Goal: Task Accomplishment & Management: Complete application form

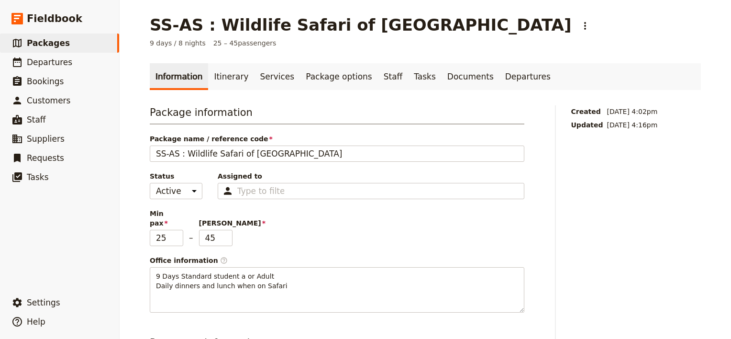
scroll to position [411, 0]
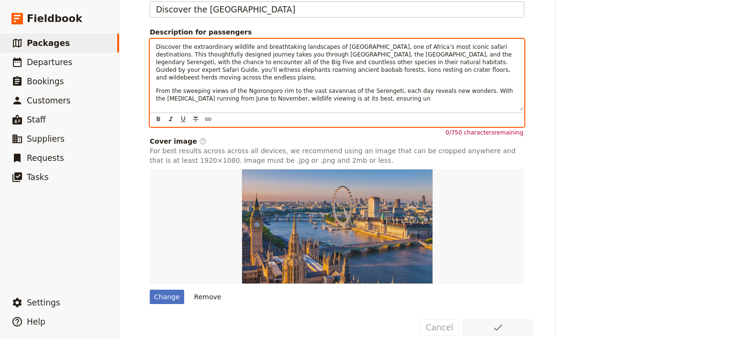
click at [239, 88] on span "From the sweeping views of the Ngorongoro rim to the vast savannas of the Seren…" at bounding box center [335, 95] width 359 height 14
click at [323, 88] on div "Discover the extraordinary wildlife and breathtaking landscapes of [GEOGRAPHIC_…" at bounding box center [337, 74] width 374 height 71
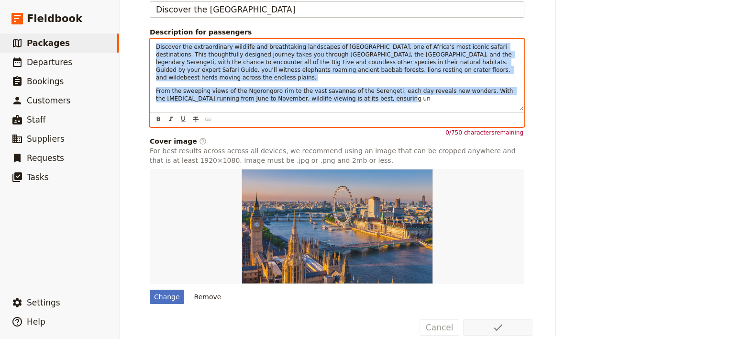
drag, startPoint x: 333, startPoint y: 78, endPoint x: 144, endPoint y: 19, distance: 198.5
drag, startPoint x: 344, startPoint y: 80, endPoint x: 132, endPoint y: 21, distance: 220.5
click at [132, 21] on div "SS-AS : Wildlife Safari of [GEOGRAPHIC_DATA] ​ 9 days / 8 nights 25 – 45 passen…" at bounding box center [425, 169] width 611 height 339
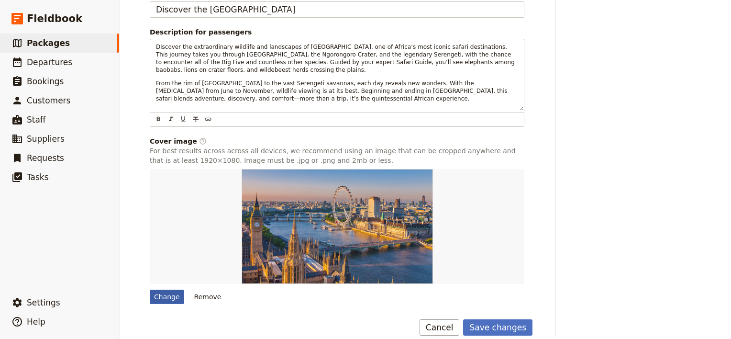
click at [161, 289] on div "Change" at bounding box center [167, 296] width 34 height 14
click at [150, 289] on input "Change" at bounding box center [149, 289] width 0 height 0
click at [165, 289] on div "Change" at bounding box center [167, 296] width 34 height 14
click at [150, 289] on input "Change" at bounding box center [149, 289] width 0 height 0
type input "C:\fakepath\leopard-515509_640.jpg"
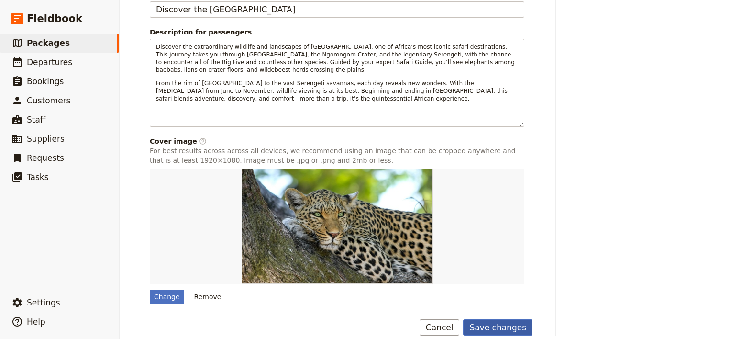
click at [509, 319] on button "Save changes" at bounding box center [497, 327] width 69 height 16
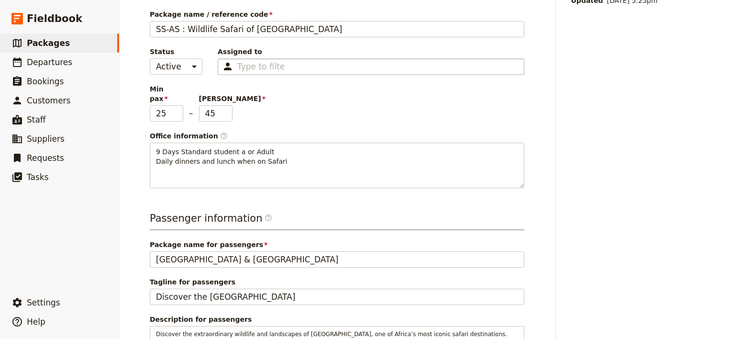
scroll to position [77, 0]
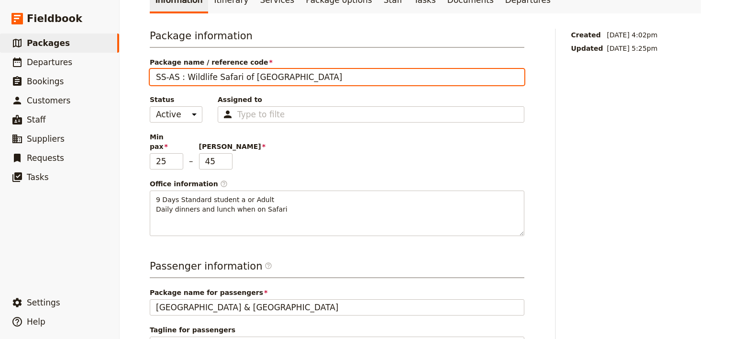
drag, startPoint x: 180, startPoint y: 76, endPoint x: 269, endPoint y: 79, distance: 89.5
click at [270, 79] on input "SS-AS : Wildlife Safari of [GEOGRAPHIC_DATA]" at bounding box center [337, 77] width 375 height 16
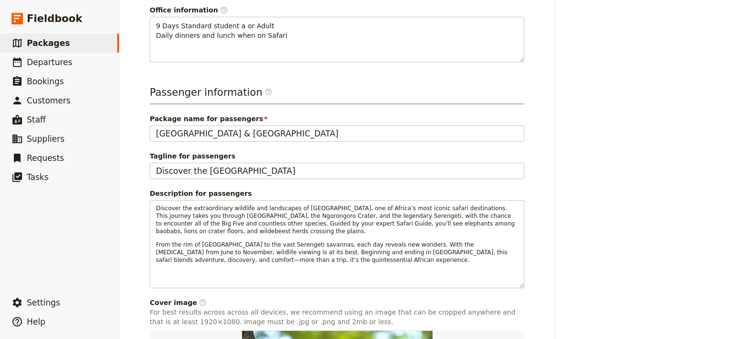
scroll to position [268, 0]
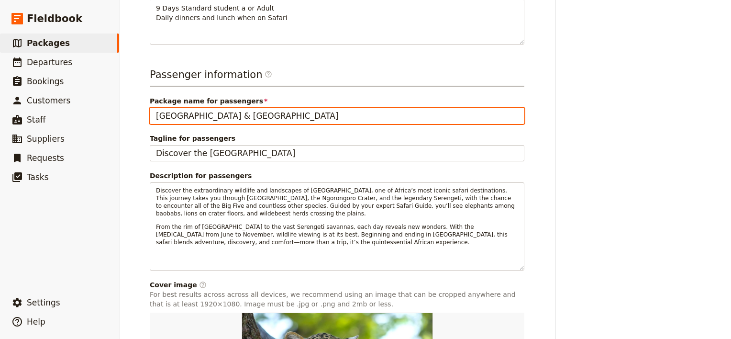
click at [233, 108] on input "[GEOGRAPHIC_DATA] & [GEOGRAPHIC_DATA]" at bounding box center [337, 116] width 375 height 16
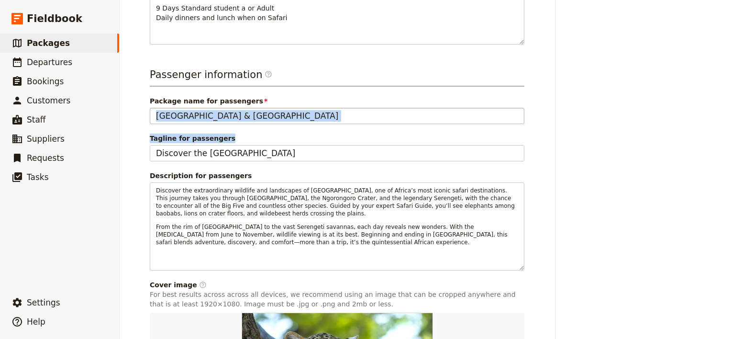
click at [243, 111] on div "Passenger information ​ Package name for passengers [GEOGRAPHIC_DATA] & [GEOGRA…" at bounding box center [337, 257] width 375 height 380
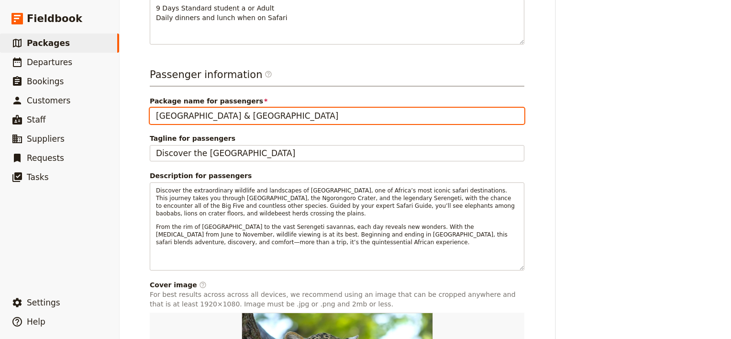
click at [241, 108] on input "[GEOGRAPHIC_DATA] & [GEOGRAPHIC_DATA]" at bounding box center [337, 116] width 375 height 16
drag, startPoint x: 241, startPoint y: 104, endPoint x: 123, endPoint y: 101, distance: 118.2
click at [123, 101] on div "SS-AS : Wildlife Safari of [GEOGRAPHIC_DATA] ​ 9 days / 8 nights 25 – 45 passen…" at bounding box center [425, 169] width 611 height 339
paste input "Wildlife Safari of [GEOGRAPHIC_DATA]"
type input "Wildlife Safari of [GEOGRAPHIC_DATA]"
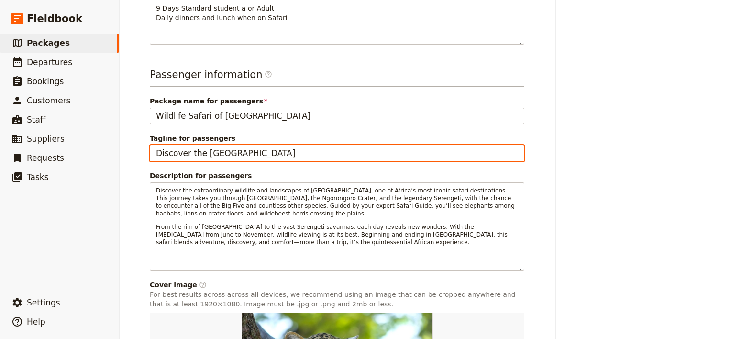
drag, startPoint x: 258, startPoint y: 143, endPoint x: 199, endPoint y: 143, distance: 59.3
click at [199, 145] on input "Discover the [GEOGRAPHIC_DATA]" at bounding box center [337, 153] width 375 height 16
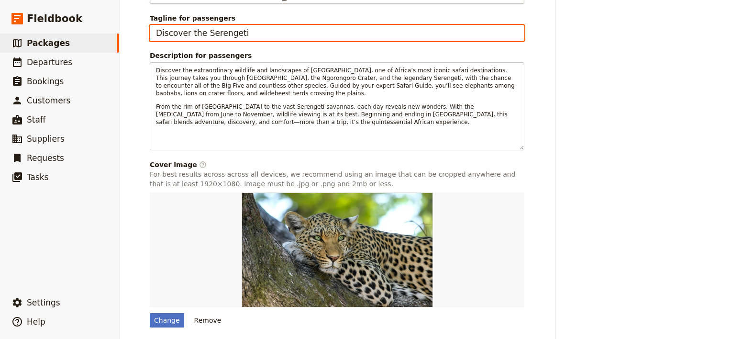
scroll to position [411, 0]
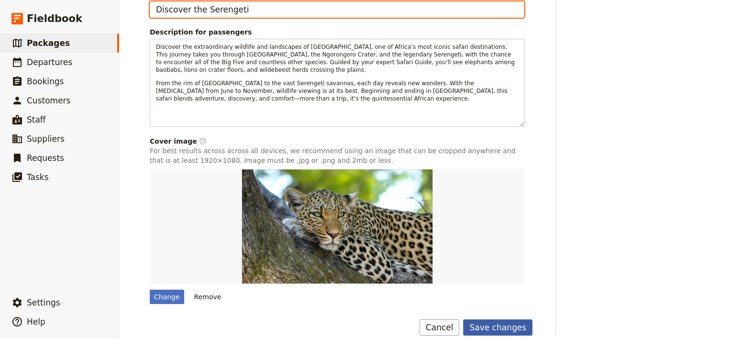
type input "Discover the Serengeti"
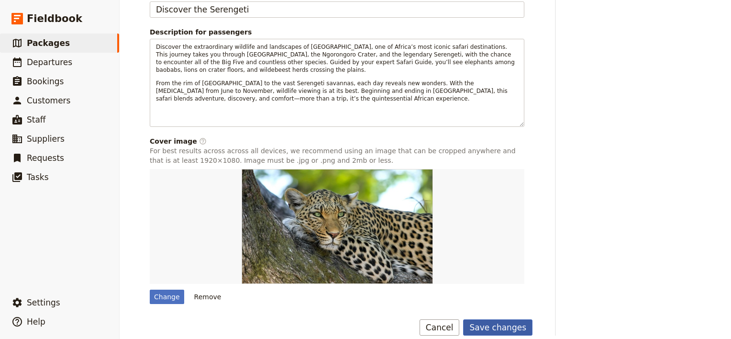
click at [507, 319] on button "Save changes" at bounding box center [497, 327] width 69 height 16
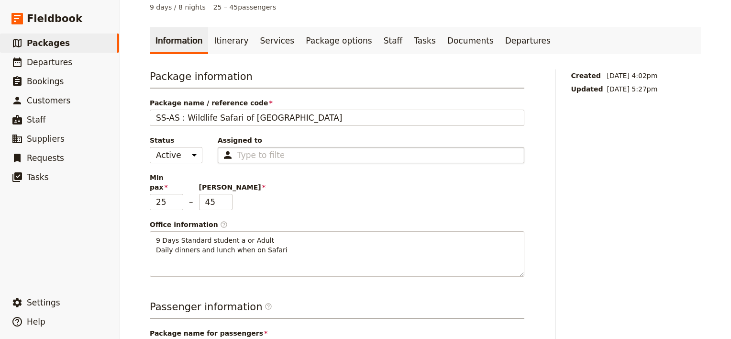
scroll to position [0, 0]
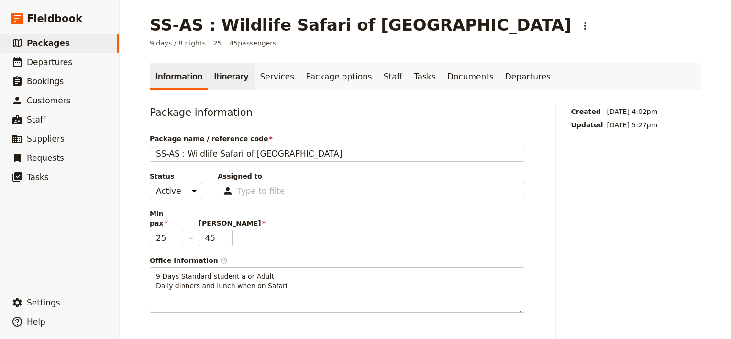
click at [222, 77] on link "Itinerary" at bounding box center [231, 76] width 46 height 27
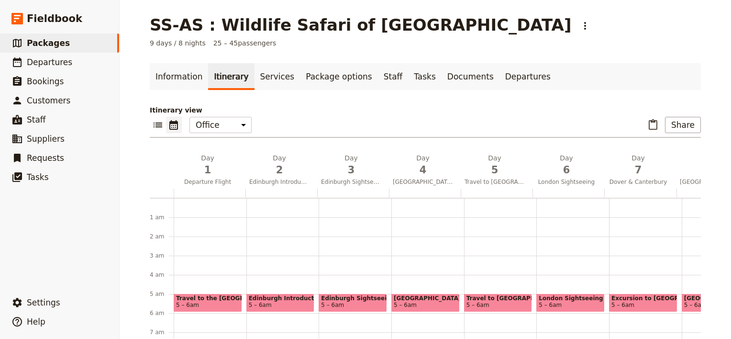
scroll to position [86, 0]
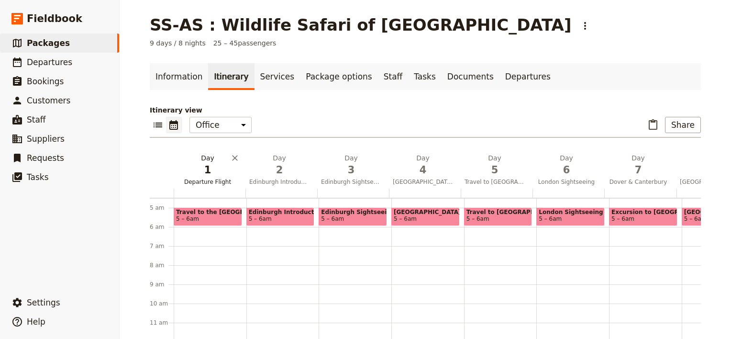
click at [205, 181] on span "Departure Flight" at bounding box center [208, 182] width 68 height 8
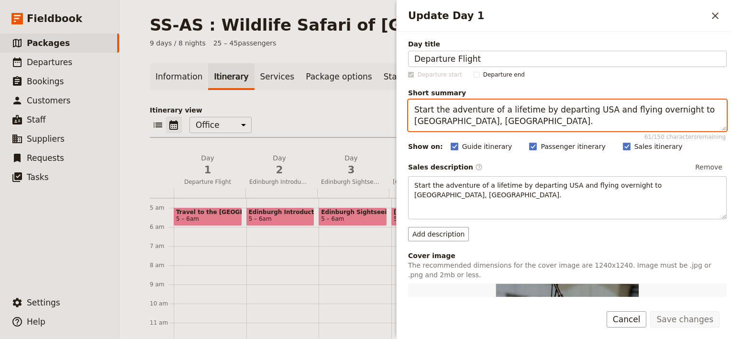
drag, startPoint x: 474, startPoint y: 121, endPoint x: 402, endPoint y: 118, distance: 71.3
click at [402, 118] on div "Day title Departure Flight Departure start Departure end Short summary Start th…" at bounding box center [564, 164] width 334 height 265
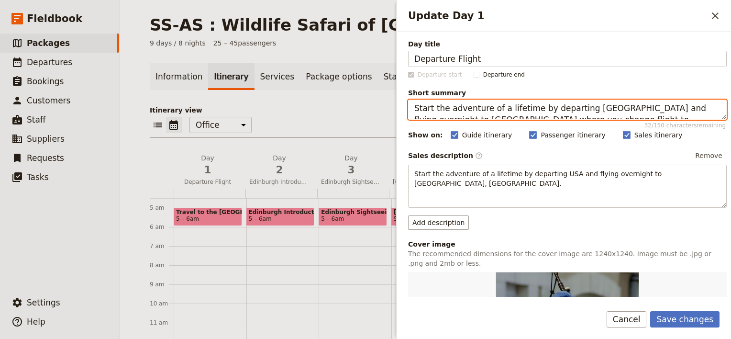
scroll to position [0, 0]
drag, startPoint x: 552, startPoint y: 113, endPoint x: 409, endPoint y: 102, distance: 143.4
click at [409, 102] on textarea "Start the adventure of a lifetime by departing [GEOGRAPHIC_DATA] and flying ove…" at bounding box center [567, 110] width 319 height 20
type textarea "Start the adventure of a lifetime by departing [GEOGRAPHIC_DATA] and flying ove…"
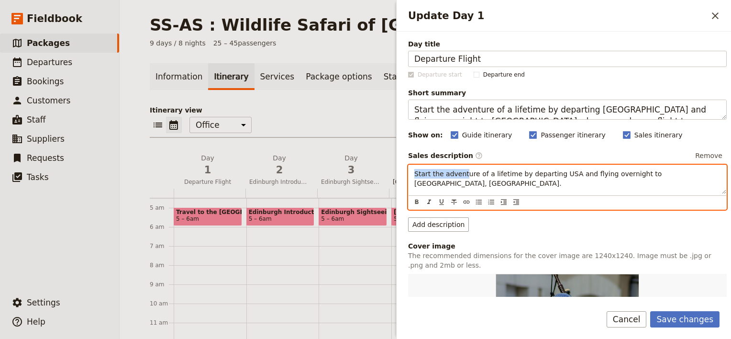
drag, startPoint x: 458, startPoint y: 193, endPoint x: 391, endPoint y: 178, distance: 68.7
click at [391, 178] on div "SS-AS : Wildlife Safari of [GEOGRAPHIC_DATA] ​ 9 days / 8 nights 25 – 45 passen…" at bounding box center [425, 169] width 611 height 339
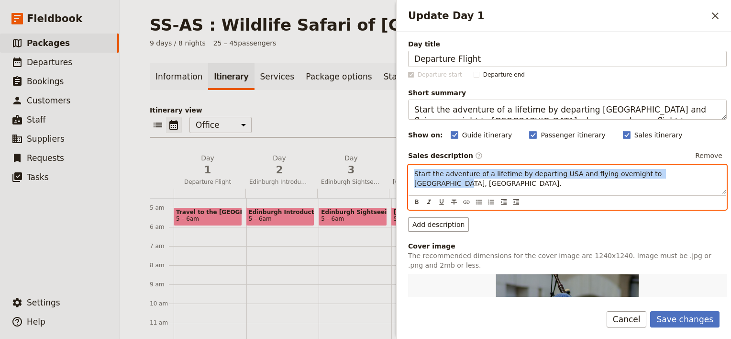
drag, startPoint x: 678, startPoint y: 171, endPoint x: 405, endPoint y: 191, distance: 273.9
click at [405, 191] on div "Day title Departure Flight Departure start Departure end Short summary Start th…" at bounding box center [564, 164] width 334 height 265
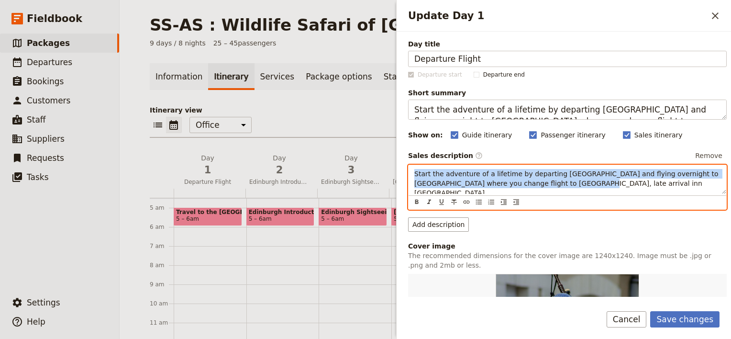
drag, startPoint x: 540, startPoint y: 181, endPoint x: 385, endPoint y: 149, distance: 158.2
click at [385, 149] on div "SS-AS : Wildlife Safari of [GEOGRAPHIC_DATA] ​ 9 days / 8 nights 25 – 45 passen…" at bounding box center [425, 169] width 611 height 339
copy span "Start the adventure of a lifetime by departing [GEOGRAPHIC_DATA] and flying ove…"
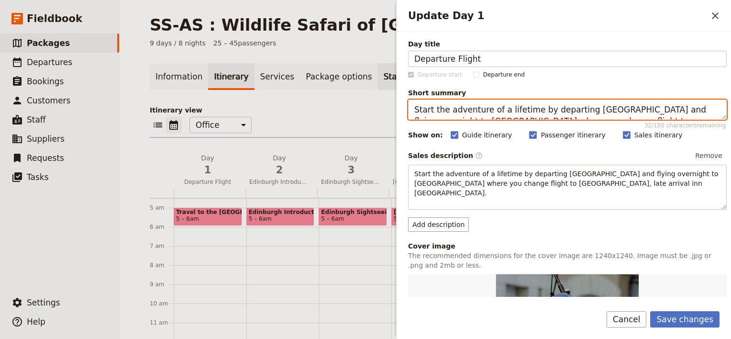
drag, startPoint x: 541, startPoint y: 111, endPoint x: 370, endPoint y: 78, distance: 173.9
click at [370, 78] on div "SS-AS : Wildlife Safari of [GEOGRAPHIC_DATA] ​ 9 days / 8 nights 25 – 45 passen…" at bounding box center [425, 169] width 611 height 339
paste textarea ", late arrival inn [PERSON_NAME]"
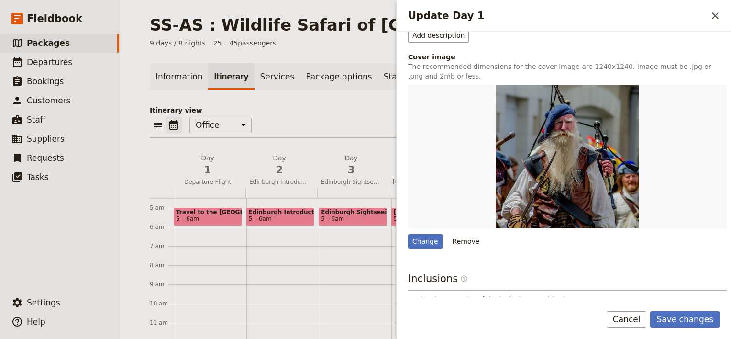
scroll to position [191, 0]
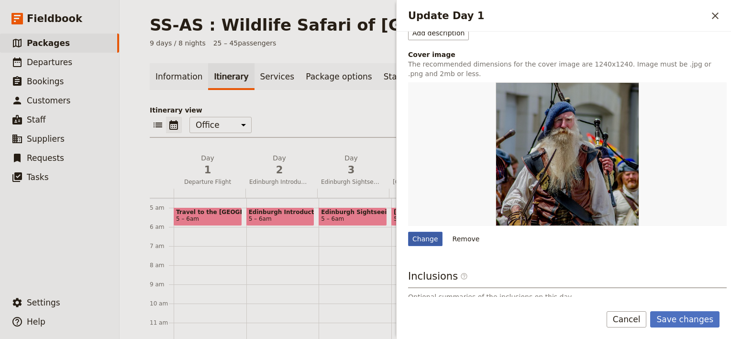
type textarea "Start the adventure of a lifetime by departing [GEOGRAPHIC_DATA] and flying ove…"
click at [427, 238] on div "Change" at bounding box center [425, 239] width 34 height 14
click at [408, 232] on input "Change" at bounding box center [408, 231] width 0 height 0
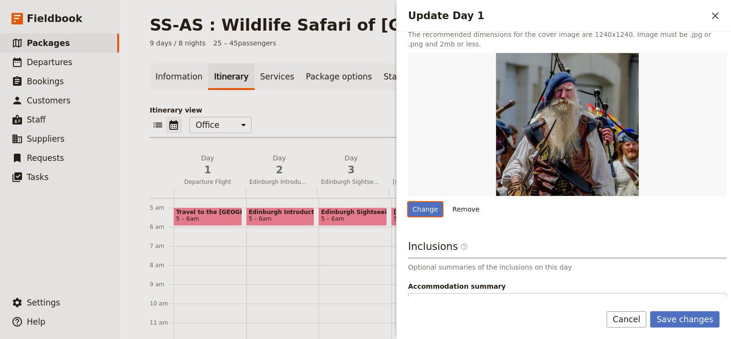
scroll to position [222, 0]
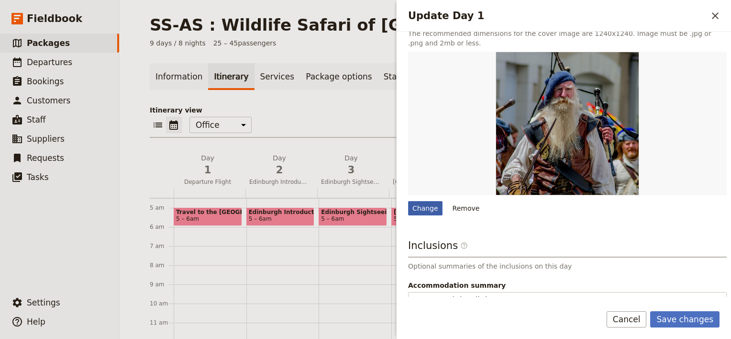
click at [429, 209] on div "Change" at bounding box center [425, 208] width 34 height 14
click at [408, 201] on input "Change" at bounding box center [408, 200] width 0 height 0
click at [422, 208] on div "Change" at bounding box center [425, 208] width 34 height 14
click at [408, 201] on input "Change" at bounding box center [408, 200] width 0 height 0
type input "C:\fakepath\kilimanjaro-4436821_640.jpg"
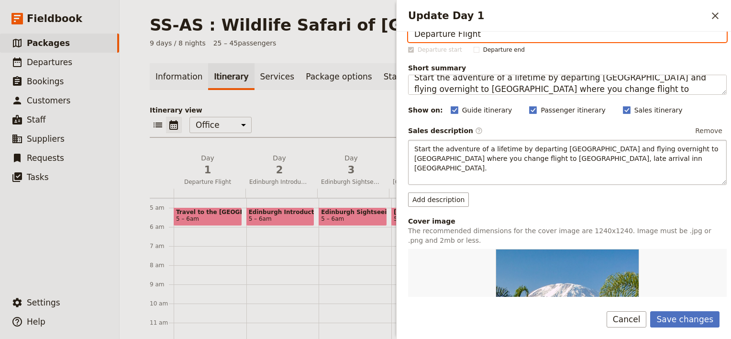
scroll to position [96, 0]
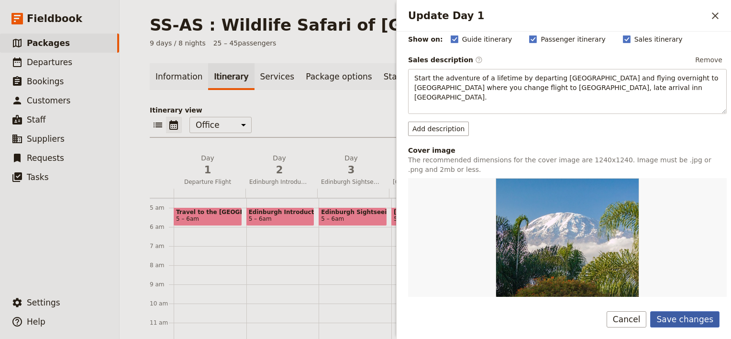
click at [701, 319] on button "Save changes" at bounding box center [684, 319] width 69 height 16
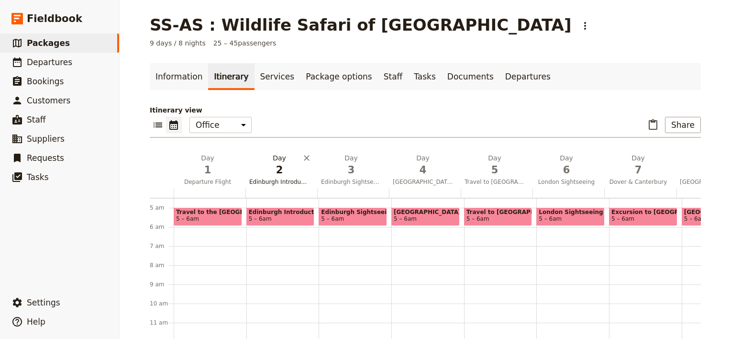
drag, startPoint x: 272, startPoint y: 177, endPoint x: 265, endPoint y: 163, distance: 16.3
click at [265, 163] on h2 "Day 2 Edinburgh Introduction" at bounding box center [279, 165] width 60 height 24
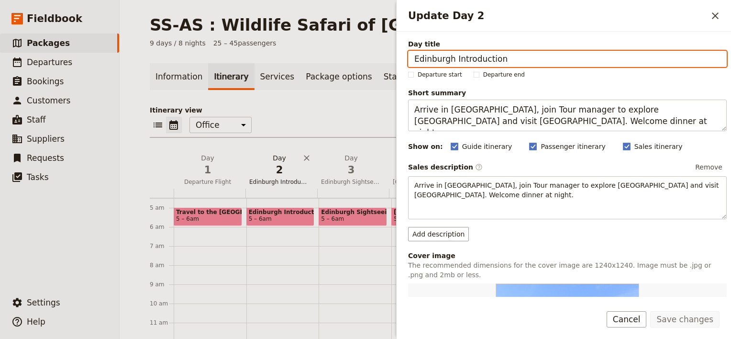
click at [275, 175] on span "2" at bounding box center [279, 170] width 60 height 14
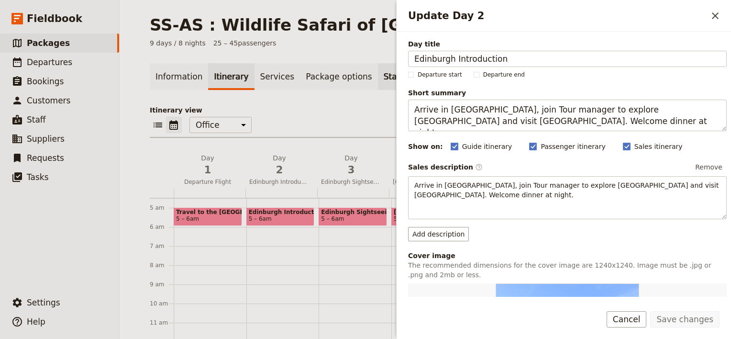
drag, startPoint x: 509, startPoint y: 59, endPoint x: 374, endPoint y: 73, distance: 135.6
click at [374, 73] on div "SS-AS : Wildlife Safari of [GEOGRAPHIC_DATA] ​ 9 days / 8 nights 25 – 45 passen…" at bounding box center [425, 169] width 611 height 339
type input "Arusha Arrival"
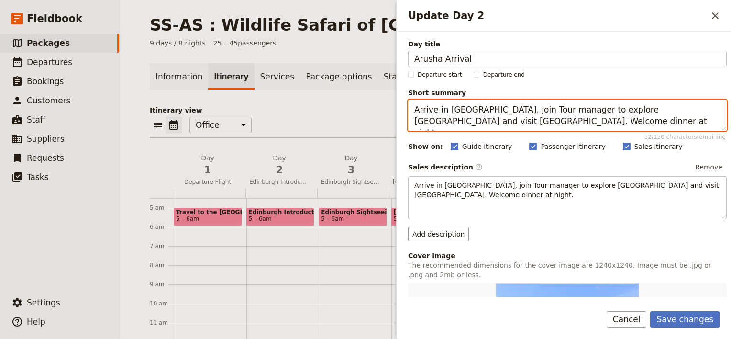
click at [437, 109] on textarea "Arrive in [GEOGRAPHIC_DATA], join Tour manager to explore [GEOGRAPHIC_DATA] and…" at bounding box center [567, 116] width 319 height 32
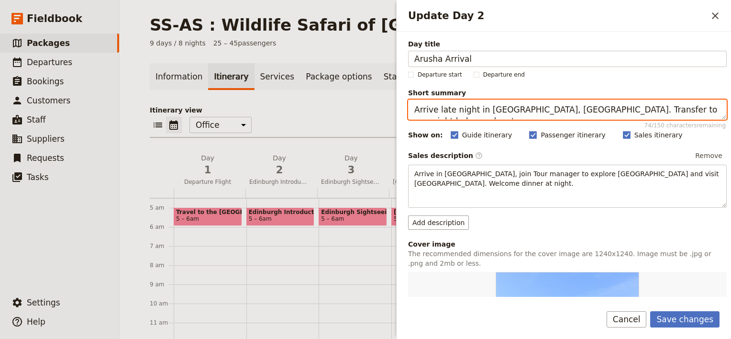
click at [679, 110] on textarea "Arrive late night in [GEOGRAPHIC_DATA], [GEOGRAPHIC_DATA]. Transfer to overnigh…" at bounding box center [567, 110] width 319 height 20
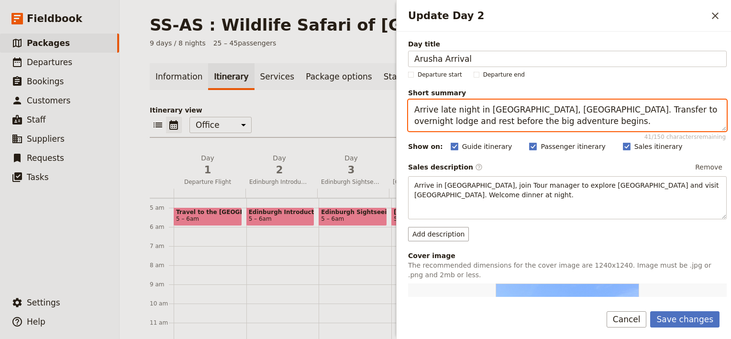
drag, startPoint x: 507, startPoint y: 123, endPoint x: 370, endPoint y: 113, distance: 137.2
click at [370, 113] on div "SS-AS : Wildlife Safari of [GEOGRAPHIC_DATA] ​ 9 days / 8 nights 25 – 45 passen…" at bounding box center [425, 169] width 611 height 339
type textarea "Arrive late night in [GEOGRAPHIC_DATA], [GEOGRAPHIC_DATA]. Transfer to overnigh…"
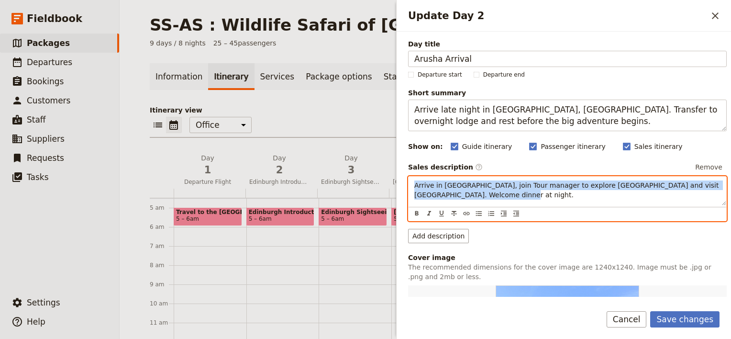
drag, startPoint x: 499, startPoint y: 195, endPoint x: 401, endPoint y: 168, distance: 101.5
click at [401, 168] on div "Day title Arusha Arrival Departure start Departure end Short summary Arrive lat…" at bounding box center [564, 164] width 334 height 265
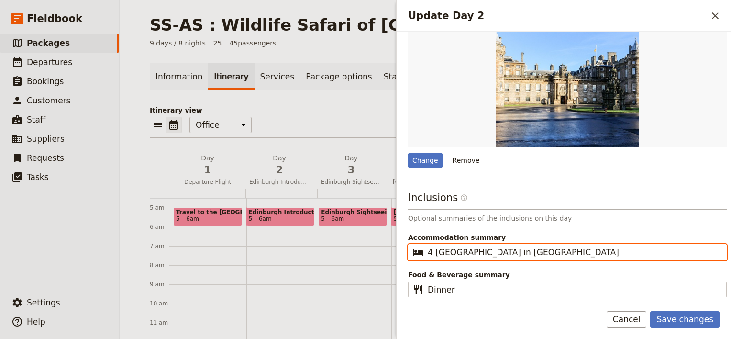
scroll to position [279, 0]
click at [522, 250] on input "4 [GEOGRAPHIC_DATA] in [GEOGRAPHIC_DATA]" at bounding box center [574, 252] width 293 height 11
drag, startPoint x: 527, startPoint y: 253, endPoint x: 427, endPoint y: 247, distance: 100.1
click at [427, 247] on fieldset "​ [GEOGRAPHIC_DATA] in [GEOGRAPHIC_DATA]" at bounding box center [567, 252] width 319 height 16
type input "Overnight in [GEOGRAPHIC_DATA]"
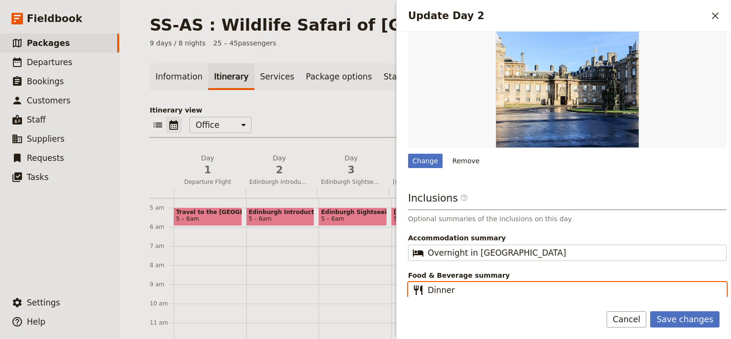
drag, startPoint x: 462, startPoint y: 288, endPoint x: 419, endPoint y: 288, distance: 42.6
click at [419, 288] on fieldset "​ Dinner" at bounding box center [567, 290] width 319 height 16
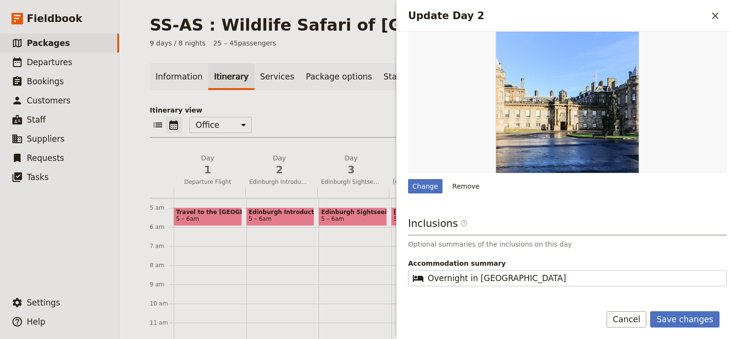
scroll to position [232, 0]
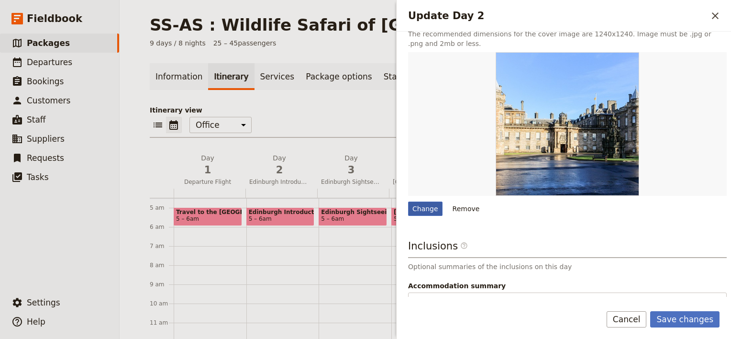
type input "Inflight Meals"
click at [423, 208] on div "Change" at bounding box center [425, 208] width 34 height 14
click at [408, 201] on input "Change" at bounding box center [408, 201] width 0 height 0
type input "C:\fakepath\kilimanjaro-4436821_640.jpg"
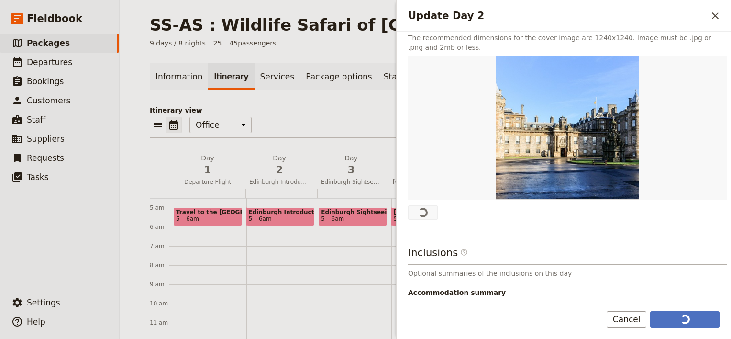
scroll to position [239, 0]
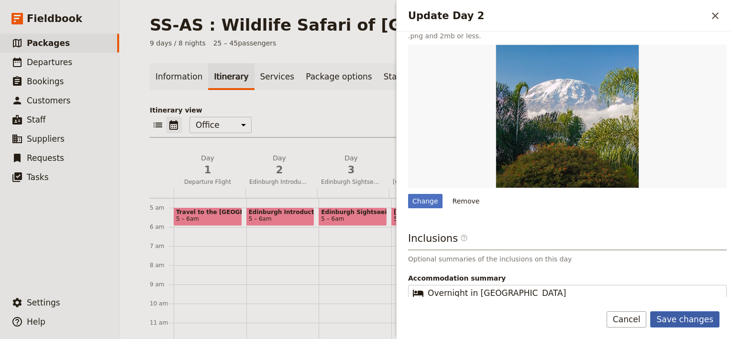
click at [689, 319] on button "Save changes" at bounding box center [684, 319] width 69 height 16
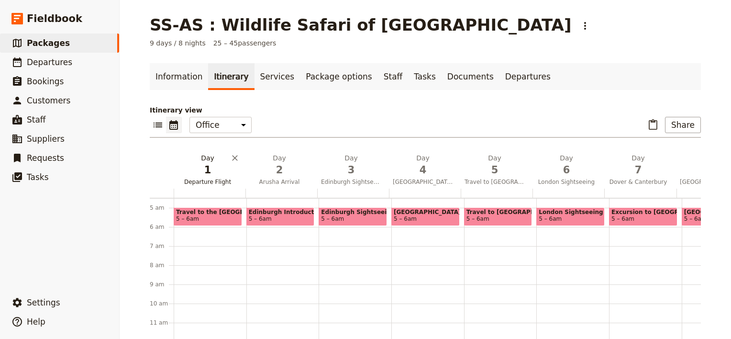
click at [201, 173] on span "1" at bounding box center [207, 170] width 60 height 14
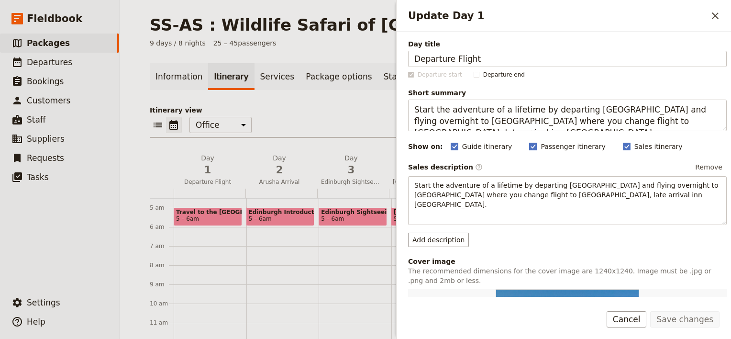
scroll to position [191, 0]
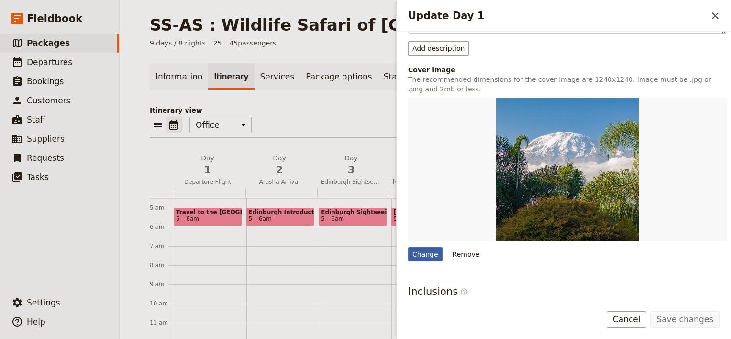
click at [425, 247] on div "Change" at bounding box center [425, 254] width 34 height 14
click at [408, 247] on input "Change" at bounding box center [408, 246] width 0 height 0
click at [426, 247] on div "Change" at bounding box center [425, 254] width 34 height 14
click at [408, 247] on input "Change" at bounding box center [408, 246] width 0 height 0
type input "C:\fakepath\airplane-4974678_640.jpg"
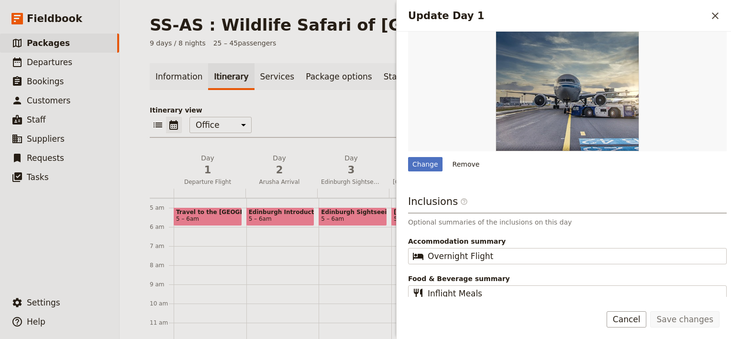
scroll to position [279, 0]
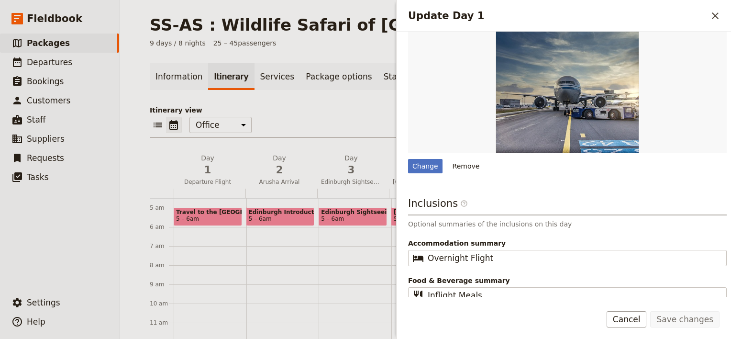
click at [542, 316] on div "Save changes Cancel" at bounding box center [564, 325] width 334 height 28
click at [347, 172] on span "3" at bounding box center [351, 170] width 60 height 14
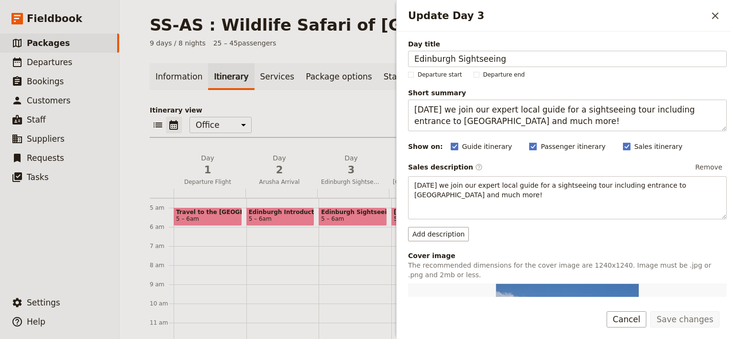
drag, startPoint x: 504, startPoint y: 61, endPoint x: 392, endPoint y: 58, distance: 111.5
click at [392, 58] on div "SS-AS : Wildlife Safari of [GEOGRAPHIC_DATA] ​ 9 days / 8 nights 25 – 45 passen…" at bounding box center [425, 169] width 611 height 339
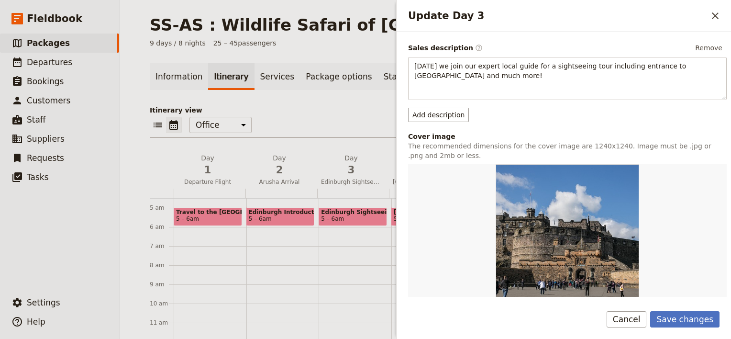
scroll to position [144, 0]
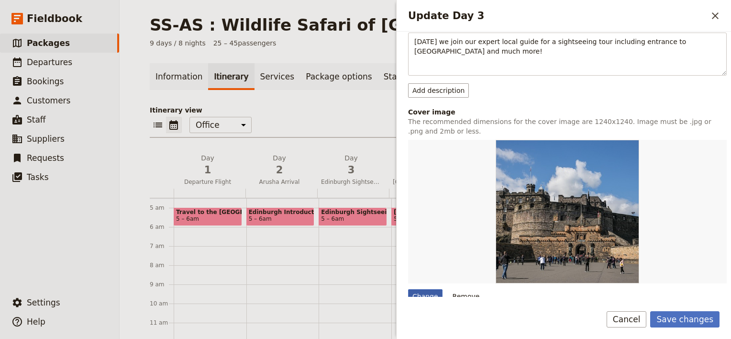
type input "Ngorongoro Crater"
click at [424, 291] on div "Change" at bounding box center [425, 296] width 34 height 14
click at [408, 289] on input "Change" at bounding box center [408, 288] width 0 height 0
type input "C:\fakepath\[GEOGRAPHIC_DATA]-2633546_640.jpg"
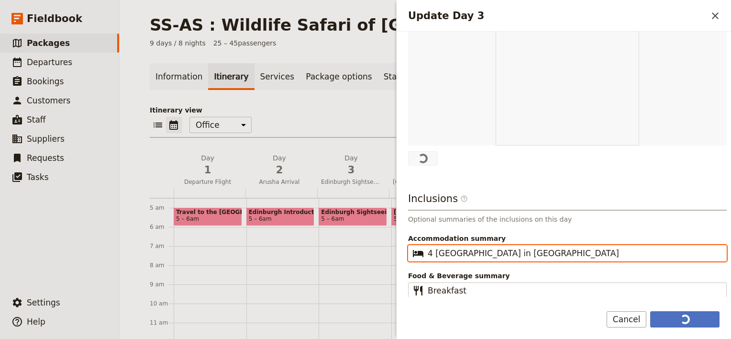
scroll to position [279, 0]
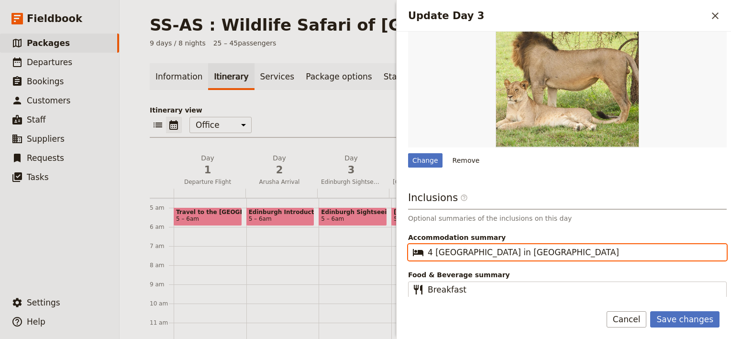
drag, startPoint x: 524, startPoint y: 249, endPoint x: 409, endPoint y: 248, distance: 114.8
click at [409, 248] on fieldset "​ [GEOGRAPHIC_DATA] in [GEOGRAPHIC_DATA]" at bounding box center [567, 252] width 319 height 16
type input "Lodge at the crater rim"
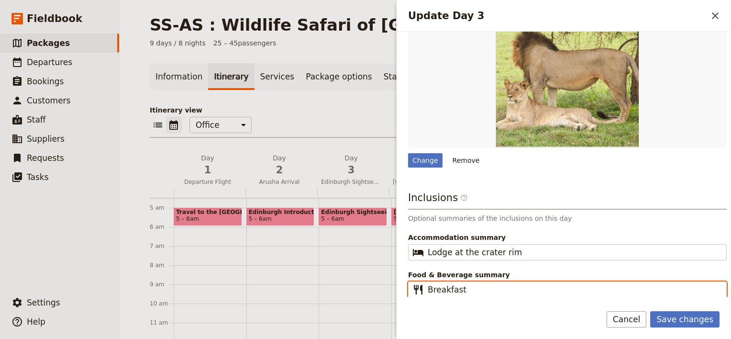
click at [467, 288] on input "Breakfast" at bounding box center [574, 289] width 293 height 11
type input "Breakfast, Lunch, Dinner"
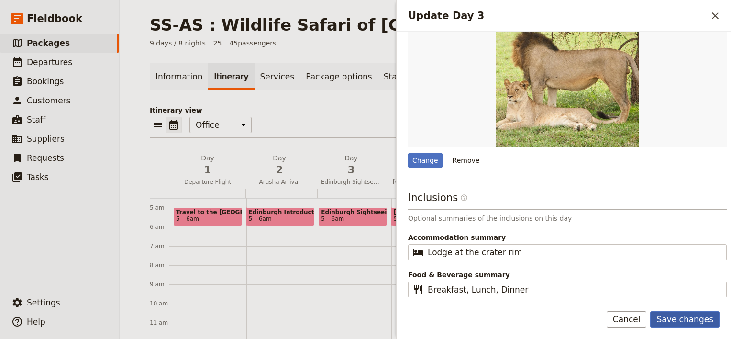
click at [686, 321] on button "Save changes" at bounding box center [684, 319] width 69 height 16
